Goal: Information Seeking & Learning: Learn about a topic

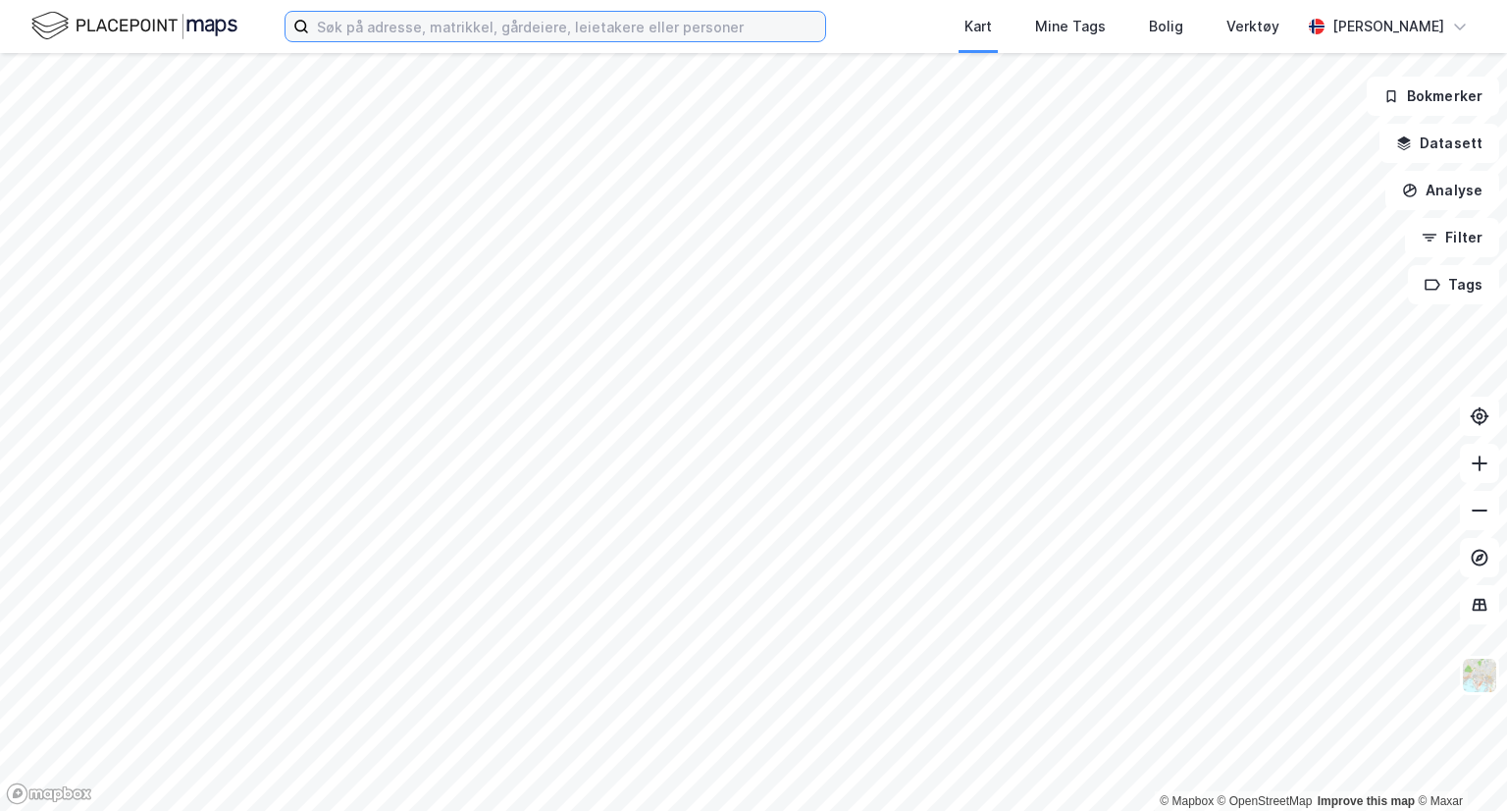
click at [537, 29] on input at bounding box center [567, 26] width 516 height 29
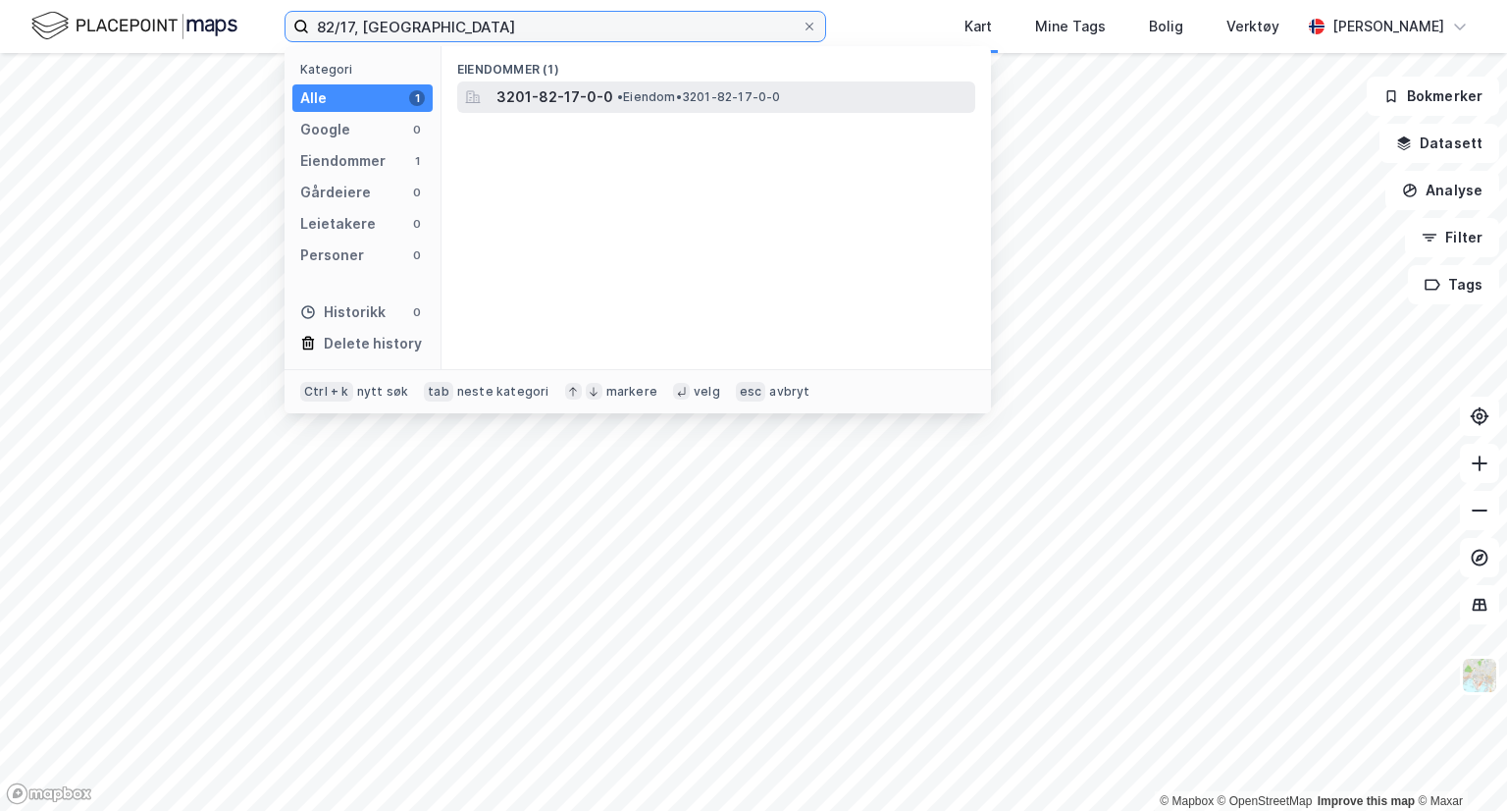
type input "82/17, [GEOGRAPHIC_DATA]"
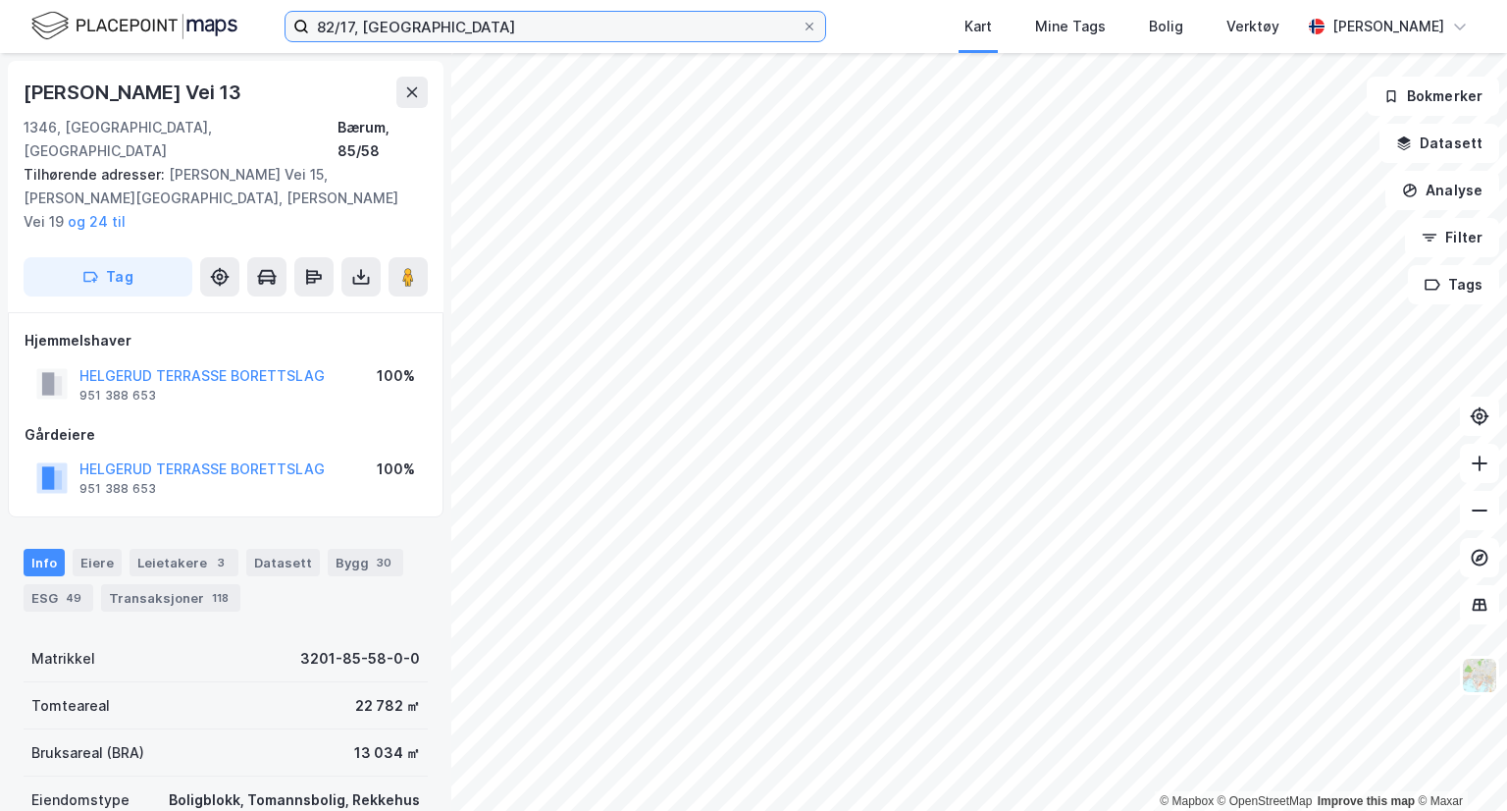
click at [396, 32] on input "82/17, [GEOGRAPHIC_DATA]" at bounding box center [555, 26] width 493 height 29
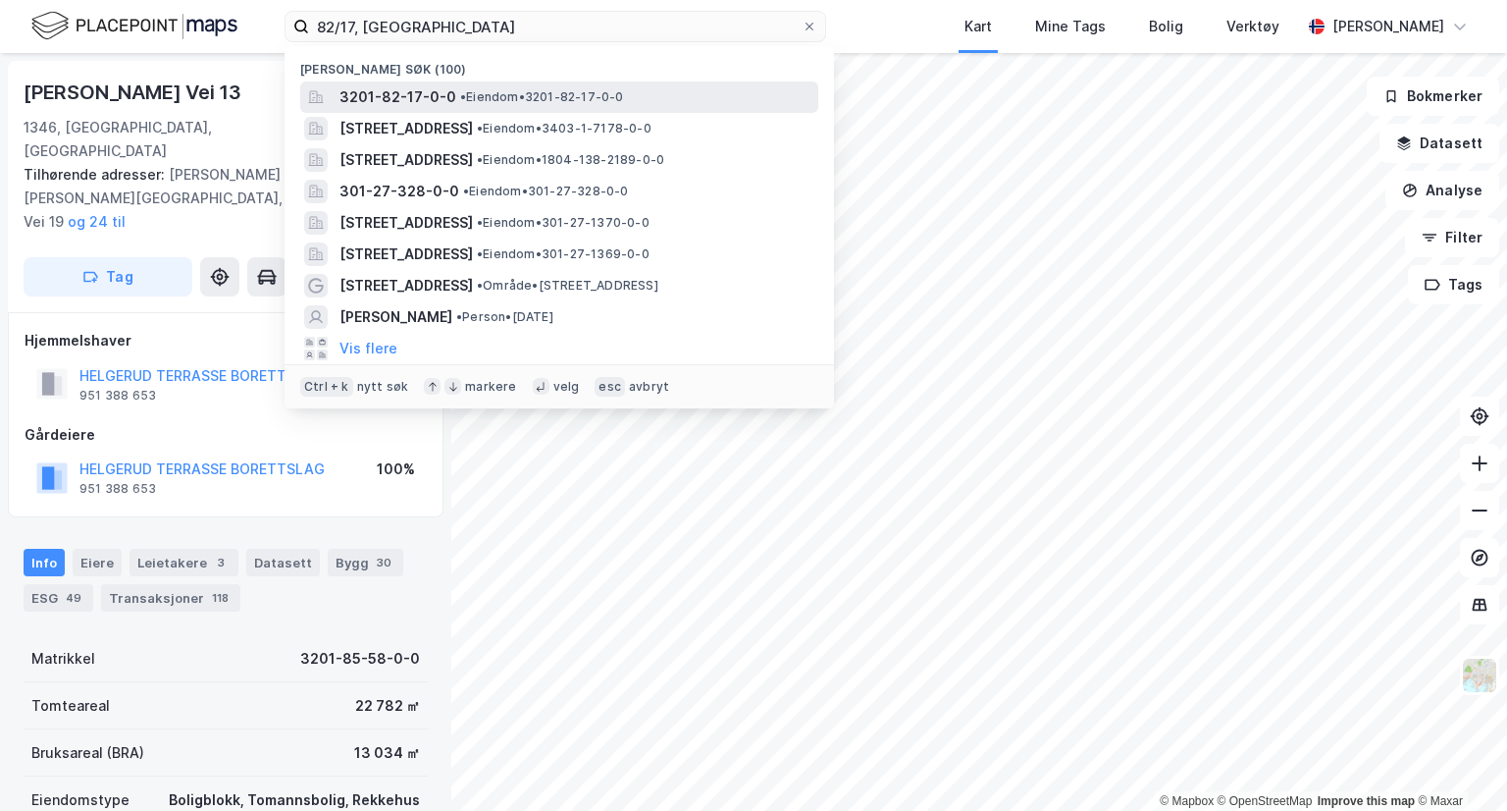
click at [414, 99] on span "3201-82-17-0-0" at bounding box center [398, 97] width 117 height 24
